Goal: Task Accomplishment & Management: Manage account settings

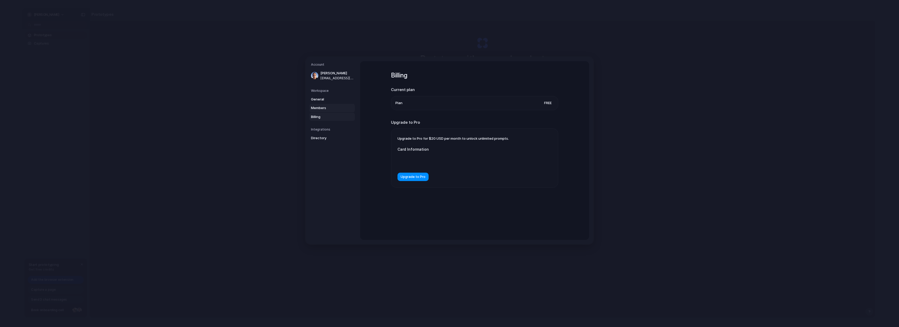
click at [326, 107] on span "Members" at bounding box center [327, 107] width 33 height 5
click at [562, 176] on div "Members Invite [PERSON_NAME]" at bounding box center [474, 150] width 229 height 178
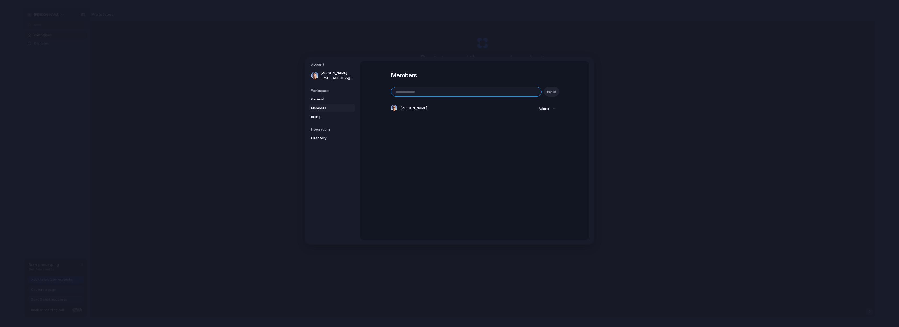
click at [502, 93] on input "email" at bounding box center [466, 91] width 150 height 9
drag, startPoint x: 546, startPoint y: 95, endPoint x: 552, endPoint y: 95, distance: 6.6
click at [546, 95] on div "Invite" at bounding box center [474, 92] width 167 height 10
click at [528, 91] on input "email" at bounding box center [466, 91] width 150 height 9
click at [580, 88] on div "Members Invite [PERSON_NAME]" at bounding box center [474, 150] width 229 height 178
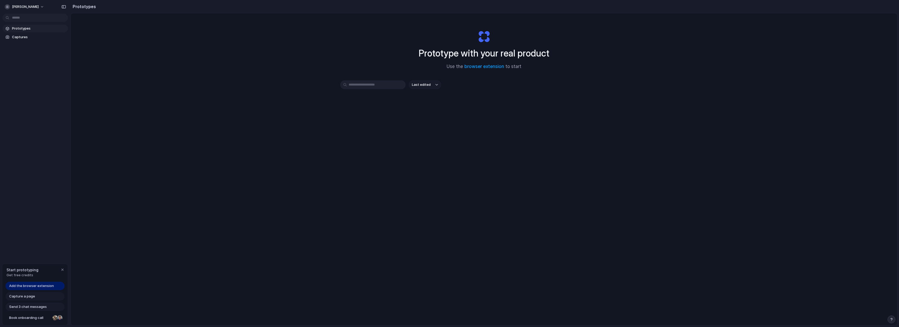
click at [540, 174] on div "Prototype with your real product Use the browser extension to start Last edited" at bounding box center [484, 182] width 826 height 339
click at [42, 9] on button "[PERSON_NAME]" at bounding box center [25, 7] width 44 height 8
drag, startPoint x: 200, startPoint y: 201, endPoint x: 198, endPoint y: 203, distance: 2.8
click at [200, 201] on div "Settings Invite members Change theme Sign out" at bounding box center [449, 163] width 899 height 327
click at [61, 270] on div "button" at bounding box center [62, 269] width 4 height 4
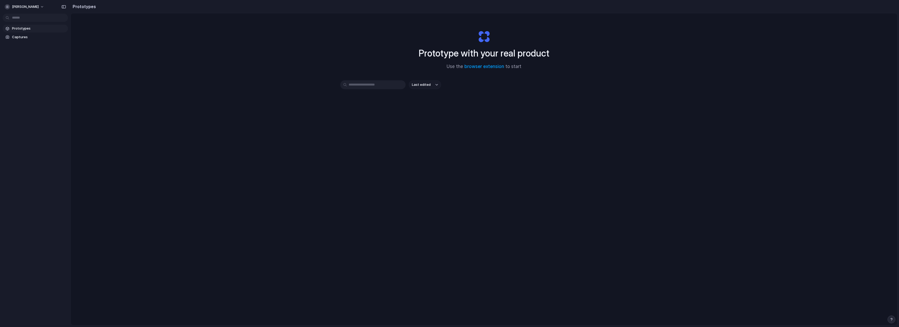
click at [172, 200] on div "Prototype with your real product Use the browser extension to start Last edited" at bounding box center [484, 182] width 826 height 339
